Goal: Information Seeking & Learning: Check status

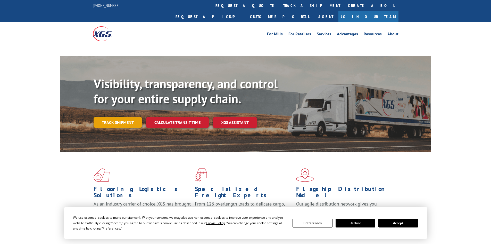
click at [118, 117] on link "Track shipment" at bounding box center [118, 122] width 48 height 11
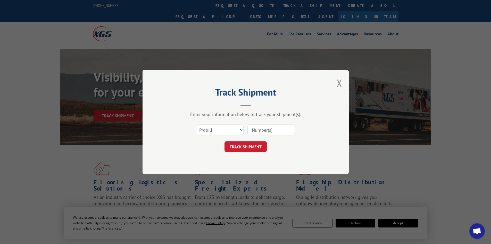
click at [213, 129] on select "Select category... Probill BOL PO" at bounding box center [219, 129] width 47 height 11
select select "bol"
click at [196, 124] on select "Select category... Probill BOL PO" at bounding box center [219, 129] width 47 height 11
click at [253, 127] on input at bounding box center [270, 129] width 47 height 11
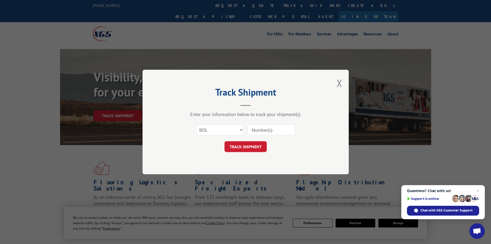
paste input "5076523"
type input "5076523"
click at [230, 146] on button "TRACK SHIPMENT" at bounding box center [246, 146] width 42 height 11
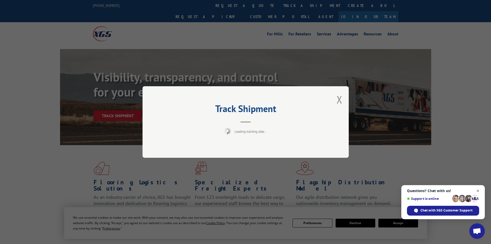
click at [478, 189] on span "Open chat" at bounding box center [478, 190] width 6 height 6
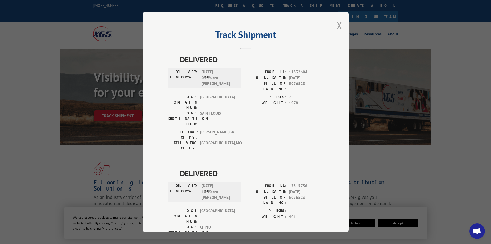
click at [337, 28] on button "Close modal" at bounding box center [340, 26] width 6 height 14
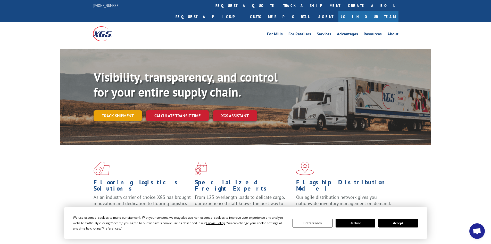
click at [114, 110] on link "Track shipment" at bounding box center [118, 115] width 48 height 11
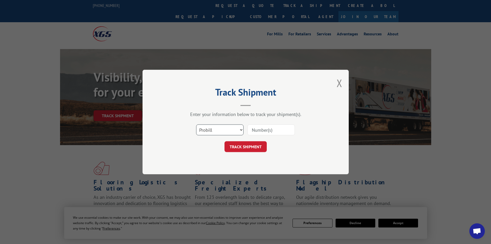
click at [215, 129] on select "Select category... Probill BOL PO" at bounding box center [219, 129] width 47 height 11
select select "bol"
click at [196, 124] on select "Select category... Probill BOL PO" at bounding box center [219, 129] width 47 height 11
click at [263, 131] on input at bounding box center [270, 129] width 47 height 11
paste input "5106101"
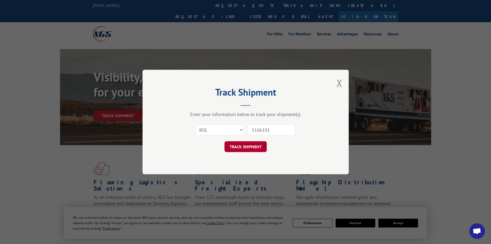
type input "5106101"
click at [233, 142] on button "TRACK SHIPMENT" at bounding box center [246, 146] width 42 height 11
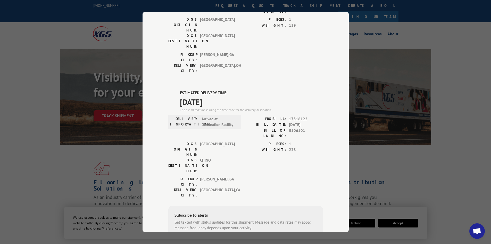
scroll to position [103, 0]
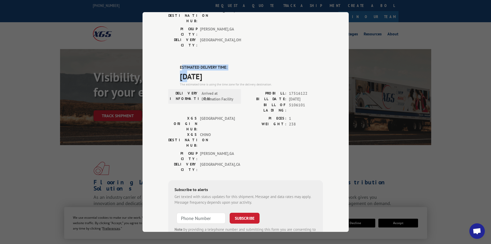
drag, startPoint x: 179, startPoint y: 44, endPoint x: 186, endPoint y: 50, distance: 9.1
click at [186, 64] on div "ESTIMATED DELIVERY TIME: [DATE] The estimated time is using the time zone for t…" at bounding box center [251, 75] width 143 height 22
click at [178, 64] on div "ESTIMATED DELIVERY TIME: [DATE] The estimated time is using the time zone for t…" at bounding box center [245, 156] width 155 height 185
drag, startPoint x: 178, startPoint y: 43, endPoint x: 218, endPoint y: 51, distance: 40.7
click at [218, 64] on div "ESTIMATED DELIVERY TIME: [DATE] The estimated time is using the time zone for t…" at bounding box center [245, 156] width 155 height 185
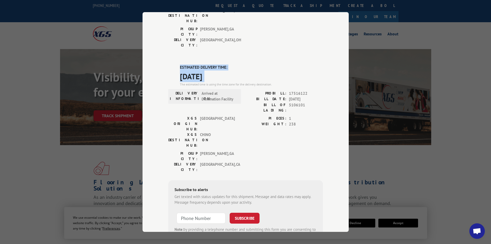
copy div "ESTIMATED DELIVERY TIME: [DATE]"
